Goal: Information Seeking & Learning: Learn about a topic

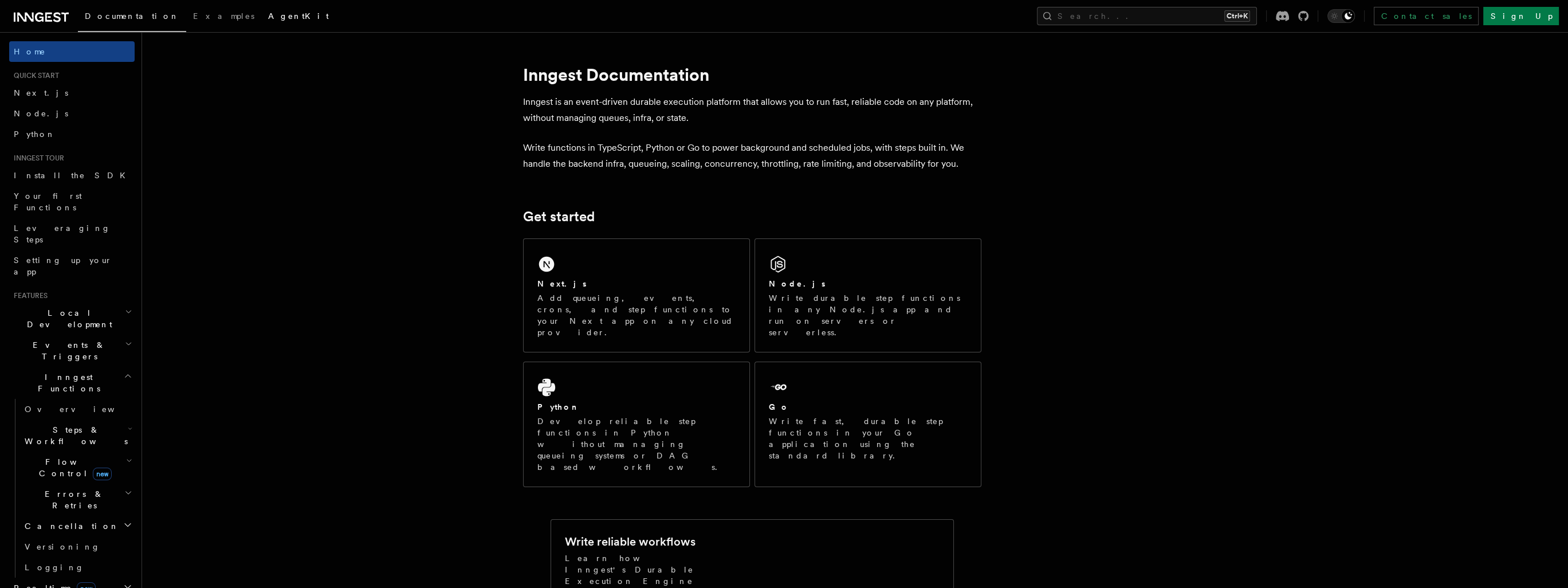
click at [268, 17] on span "AgentKit" at bounding box center [298, 16] width 61 height 9
click at [23, 96] on span "Next.js" at bounding box center [40, 92] width 54 height 9
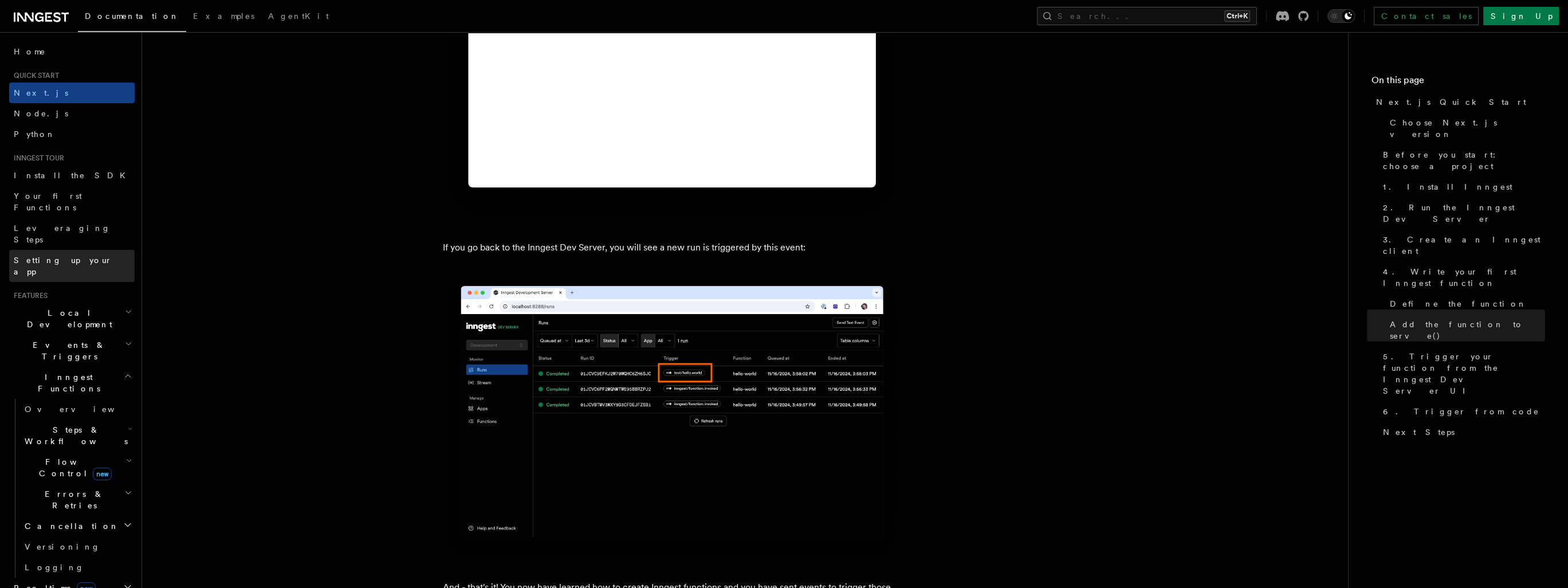
scroll to position [6478, 0]
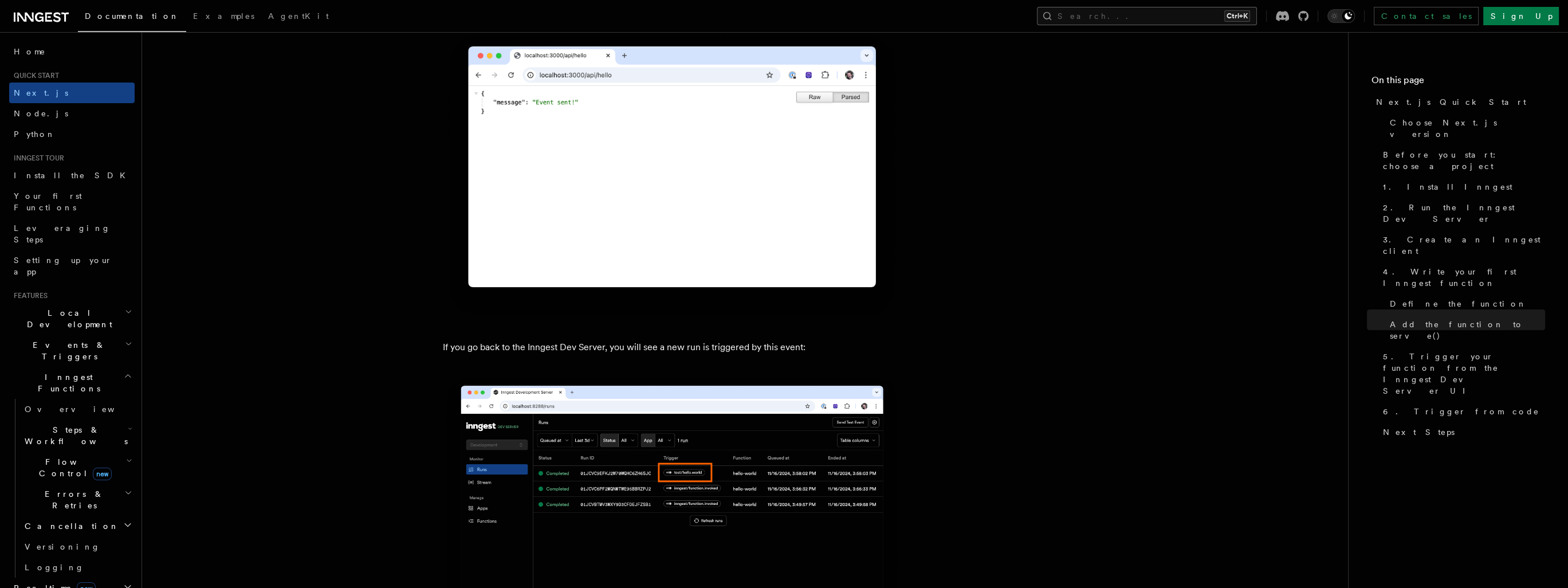
click at [1179, 17] on button "Search... Ctrl+K" at bounding box center [1146, 16] width 220 height 18
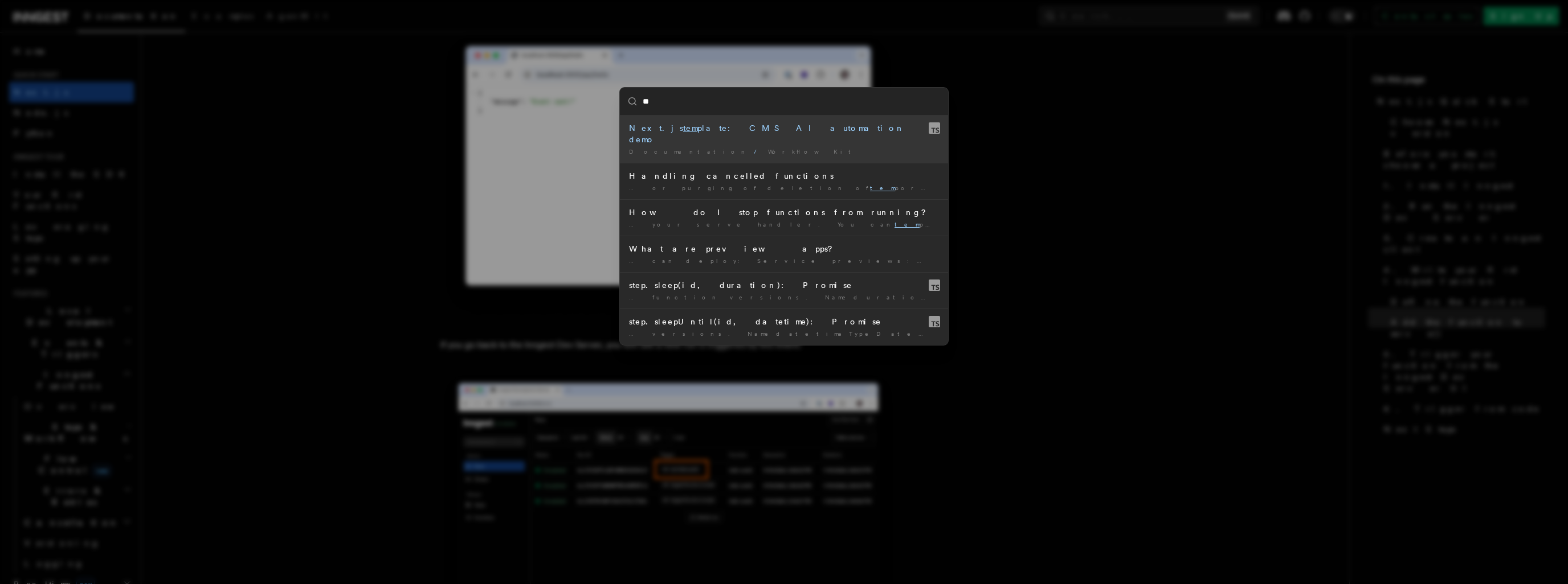
type input "*"
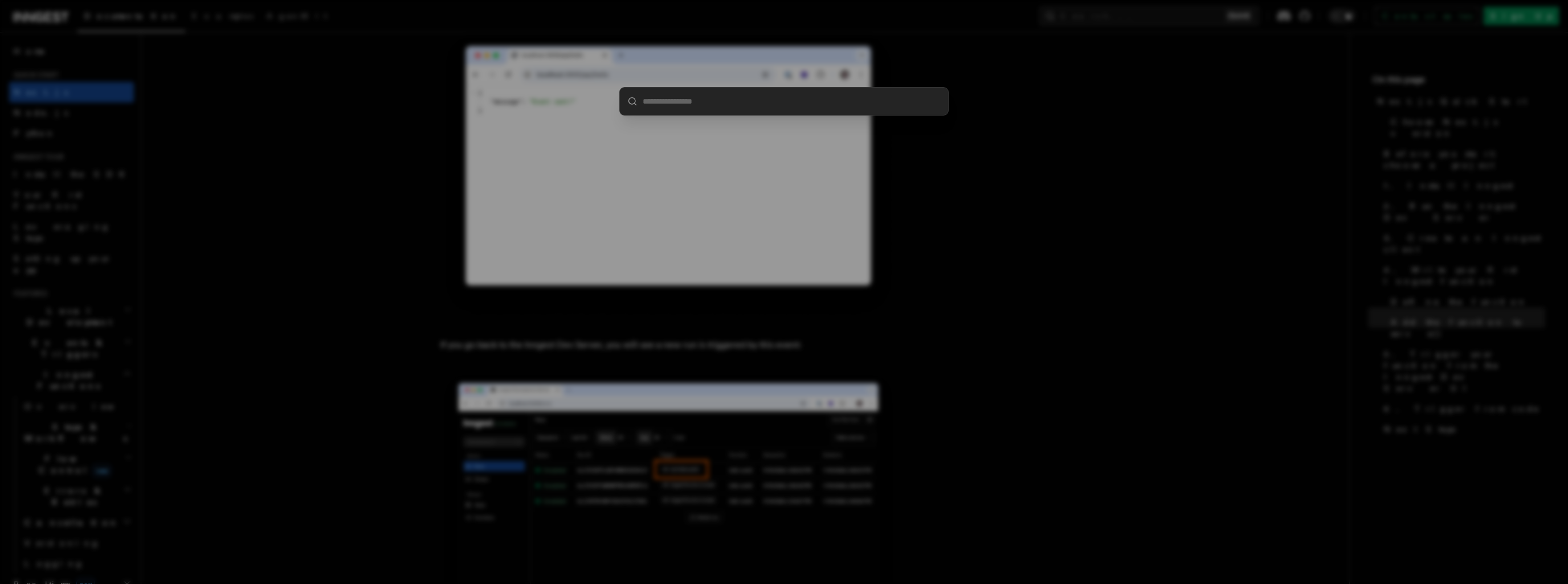
click at [948, 60] on div at bounding box center [784, 292] width 1568 height 584
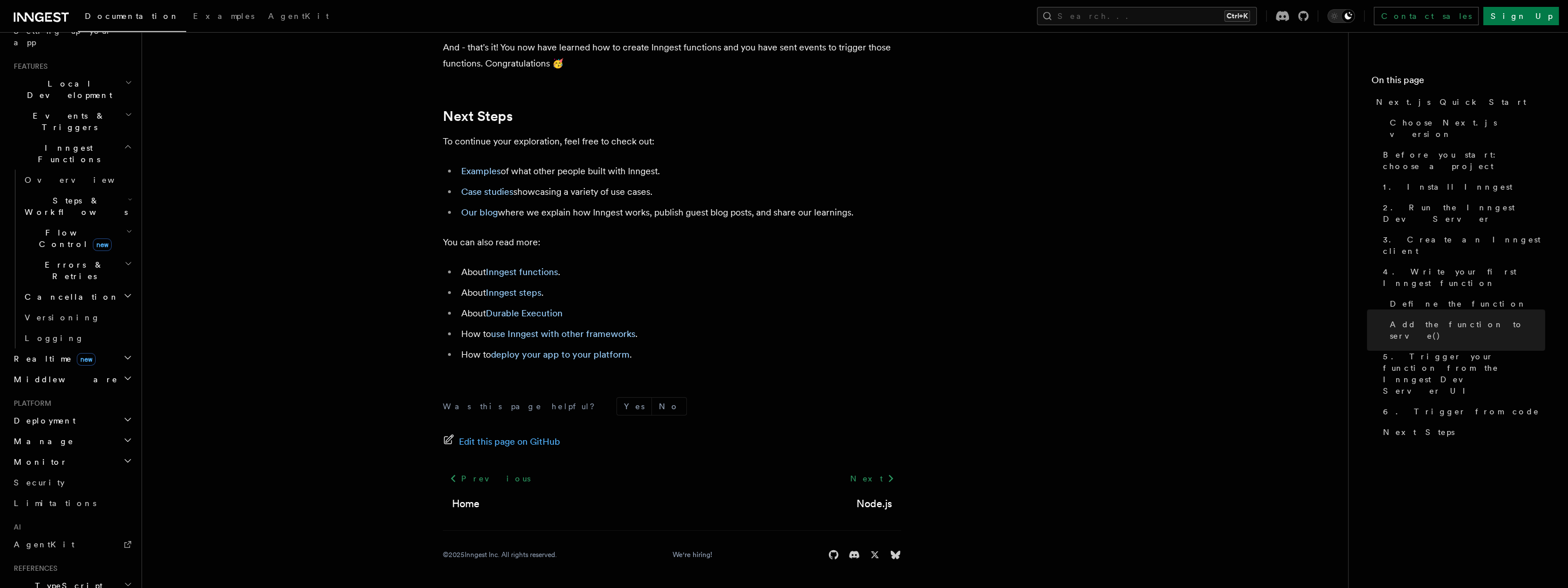
scroll to position [7141, 0]
click at [529, 270] on link "Inngest functions" at bounding box center [522, 272] width 72 height 11
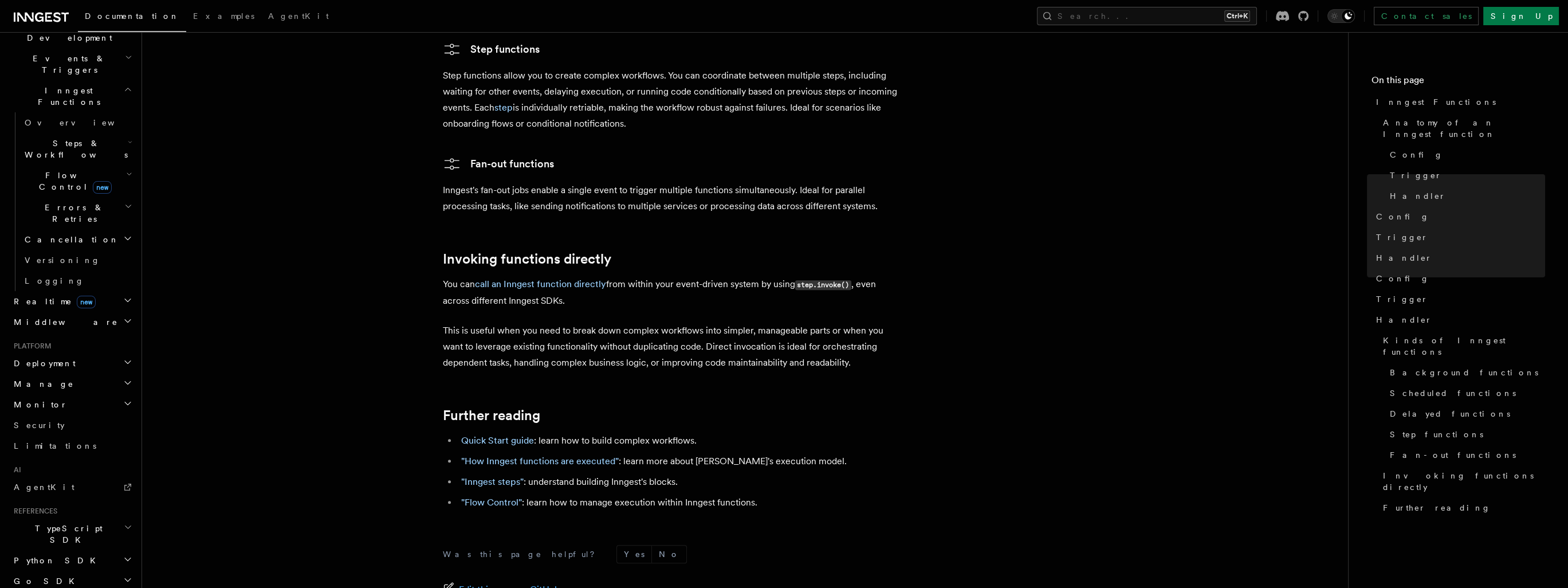
scroll to position [329, 0]
click at [40, 533] on span "Go SDK" at bounding box center [45, 539] width 72 height 12
click at [34, 533] on span "Go SDK" at bounding box center [45, 539] width 72 height 12
click at [38, 513] on span "Python SDK" at bounding box center [56, 518] width 94 height 12
click at [39, 513] on span "Python SDK" at bounding box center [56, 518] width 94 height 12
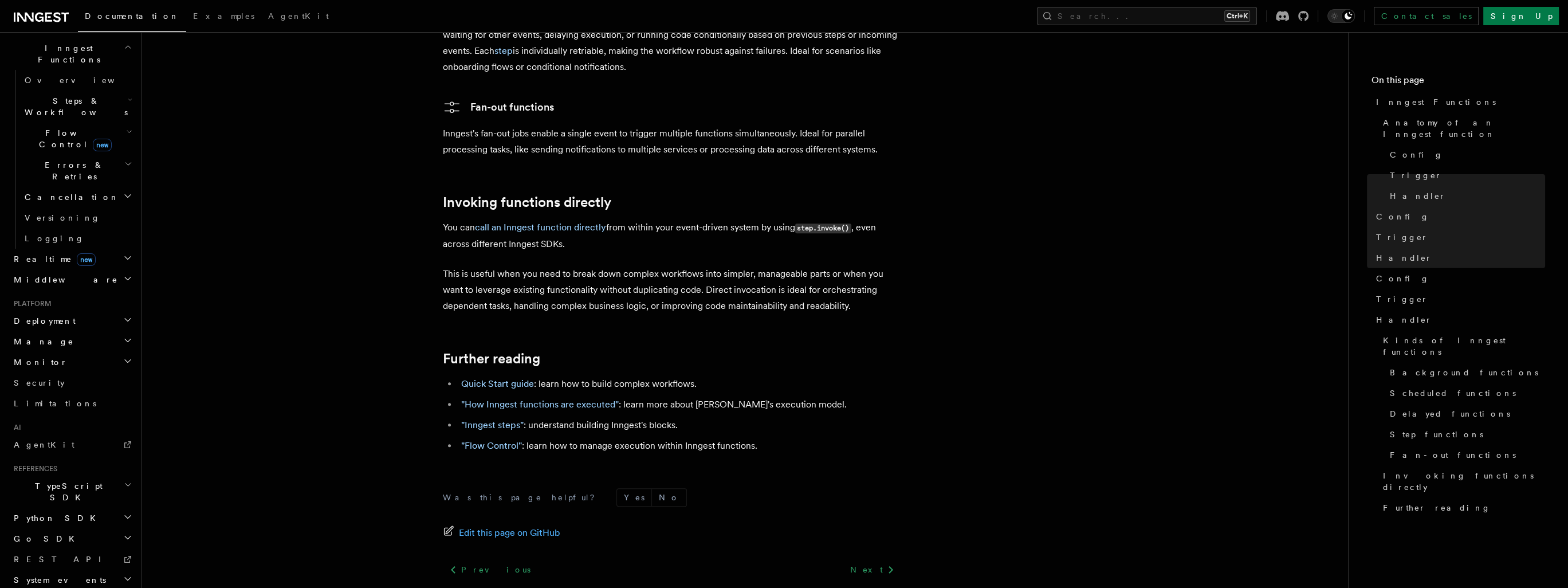
scroll to position [2226, 0]
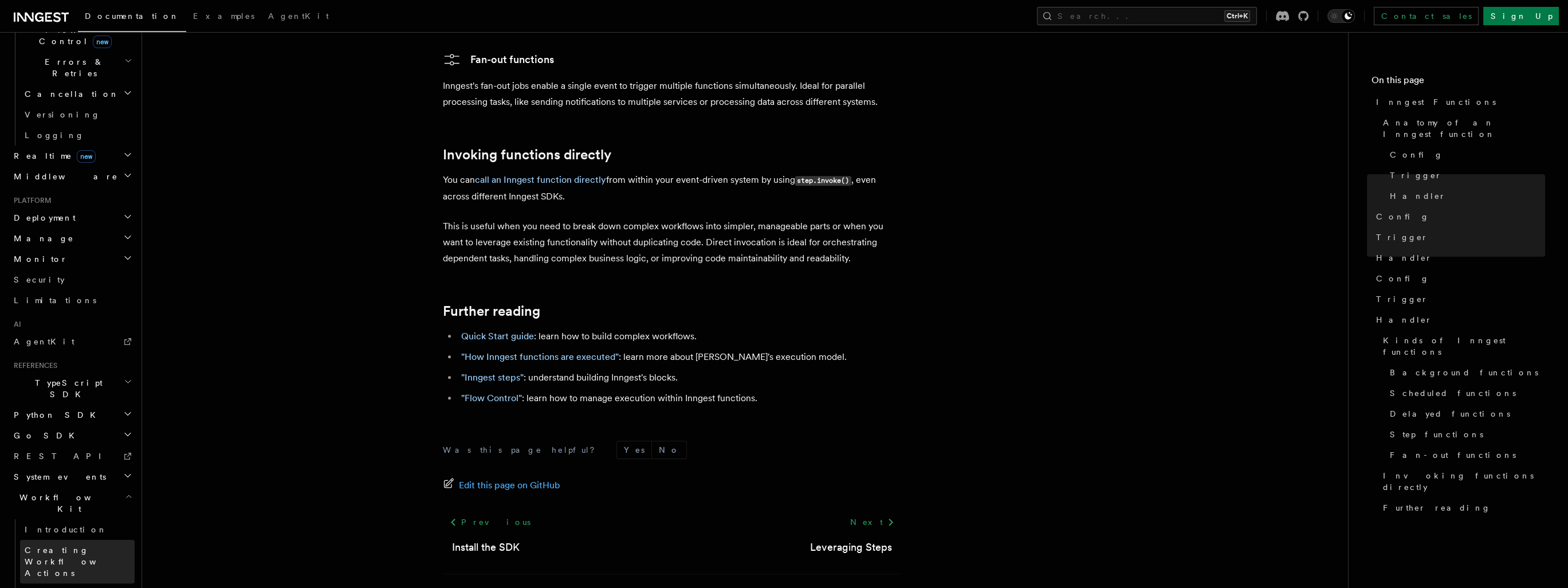
click at [66, 546] on span "Creating Workflow Actions" at bounding box center [74, 562] width 100 height 32
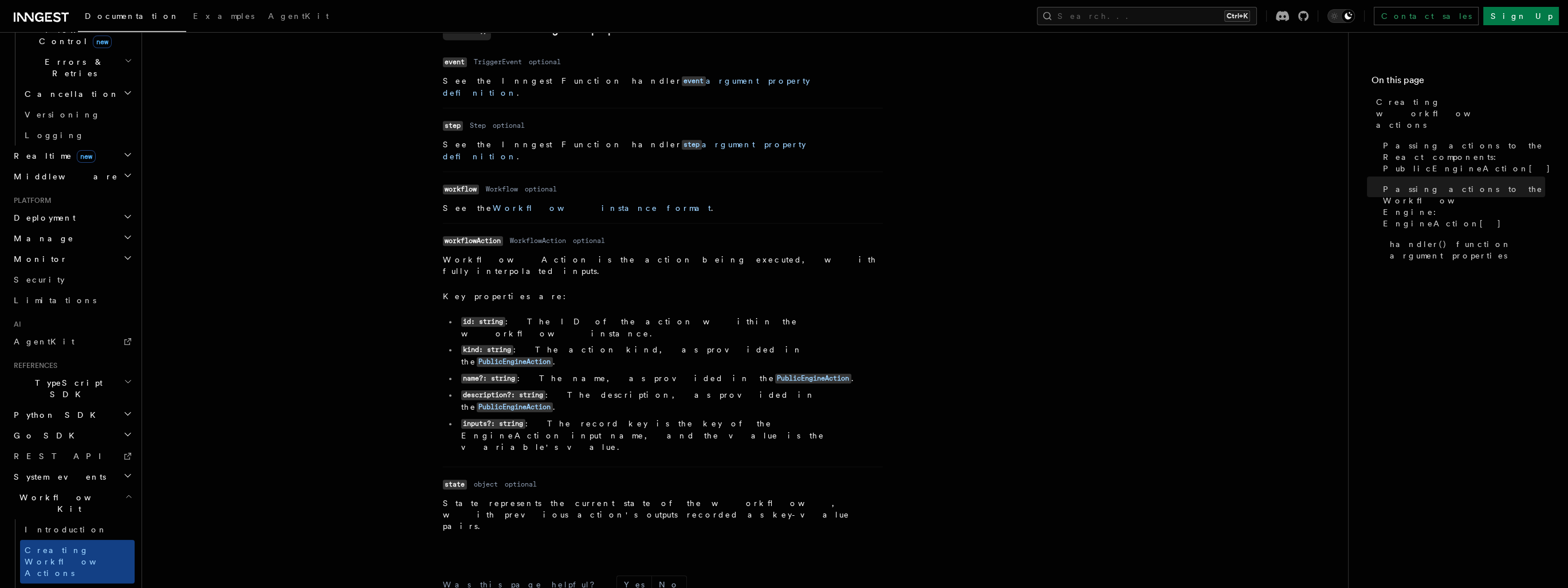
scroll to position [1564, 0]
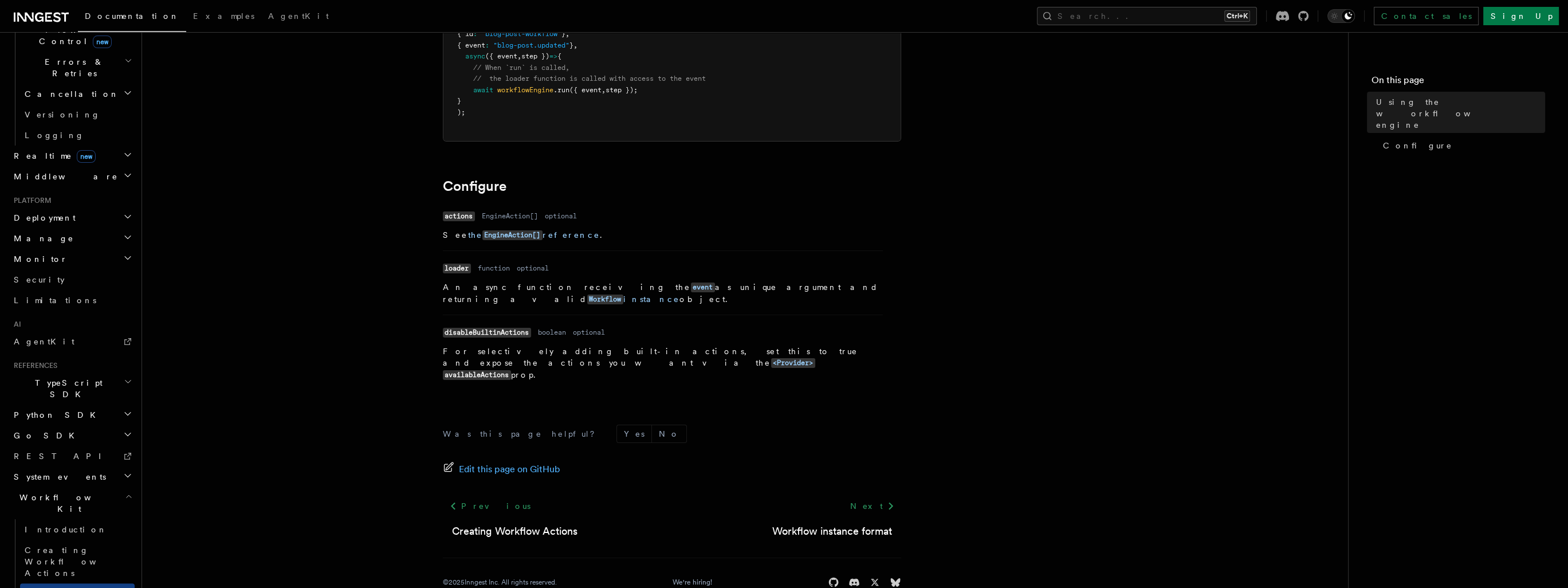
scroll to position [305, 0]
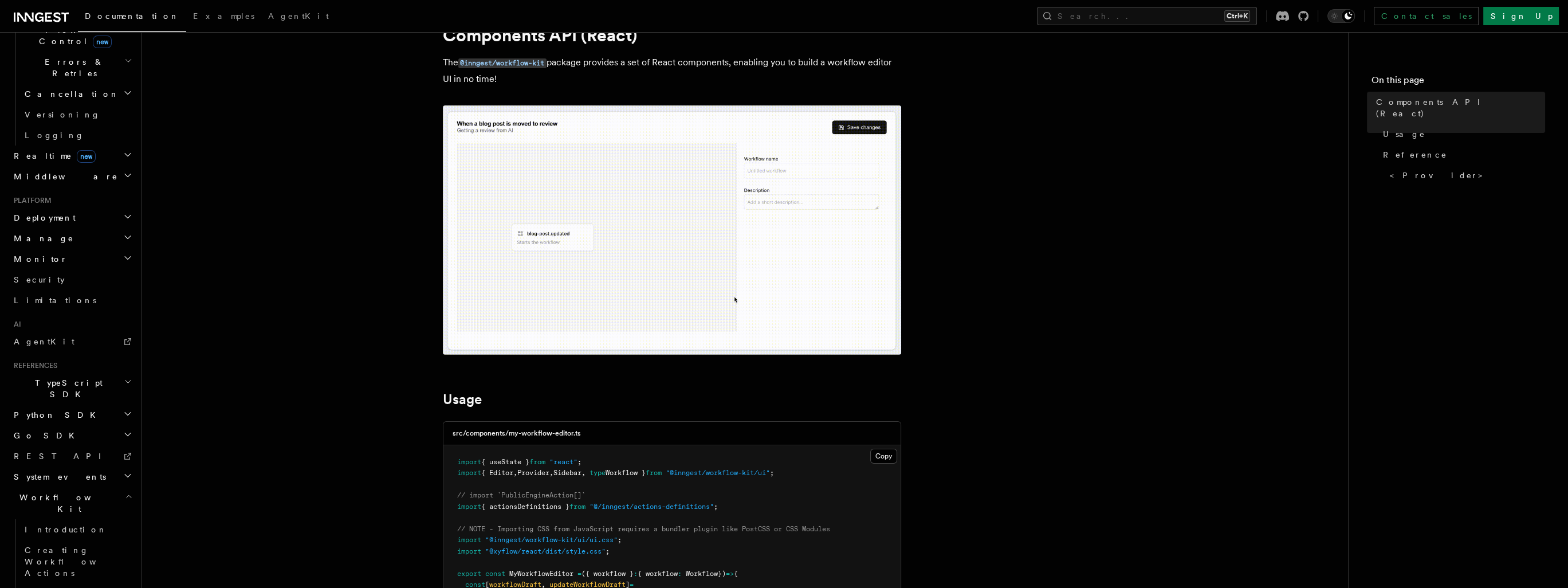
scroll to position [108, 0]
